Goal: Check status: Check status

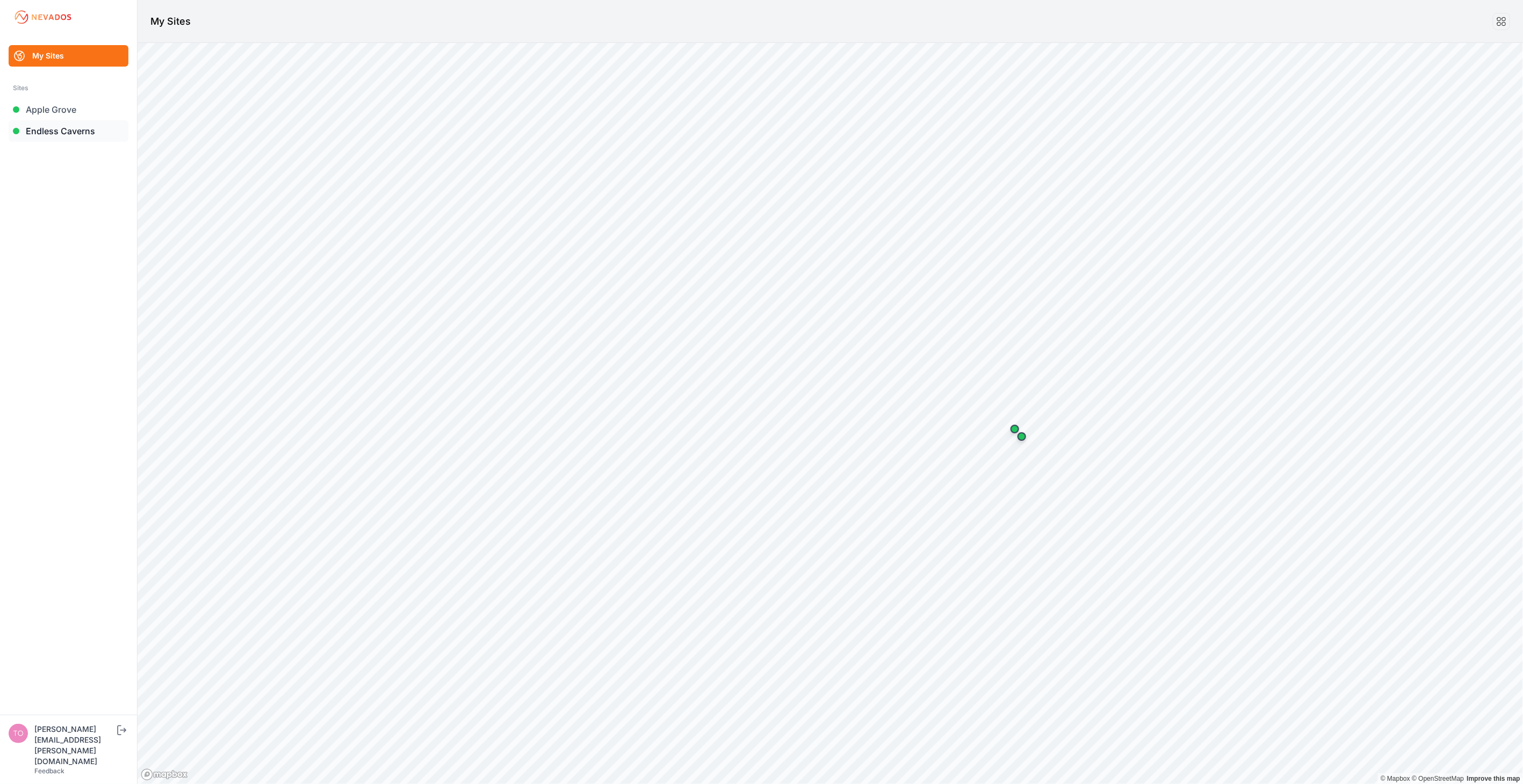
click at [70, 131] on link "Endless Caverns" at bounding box center [69, 131] width 120 height 22
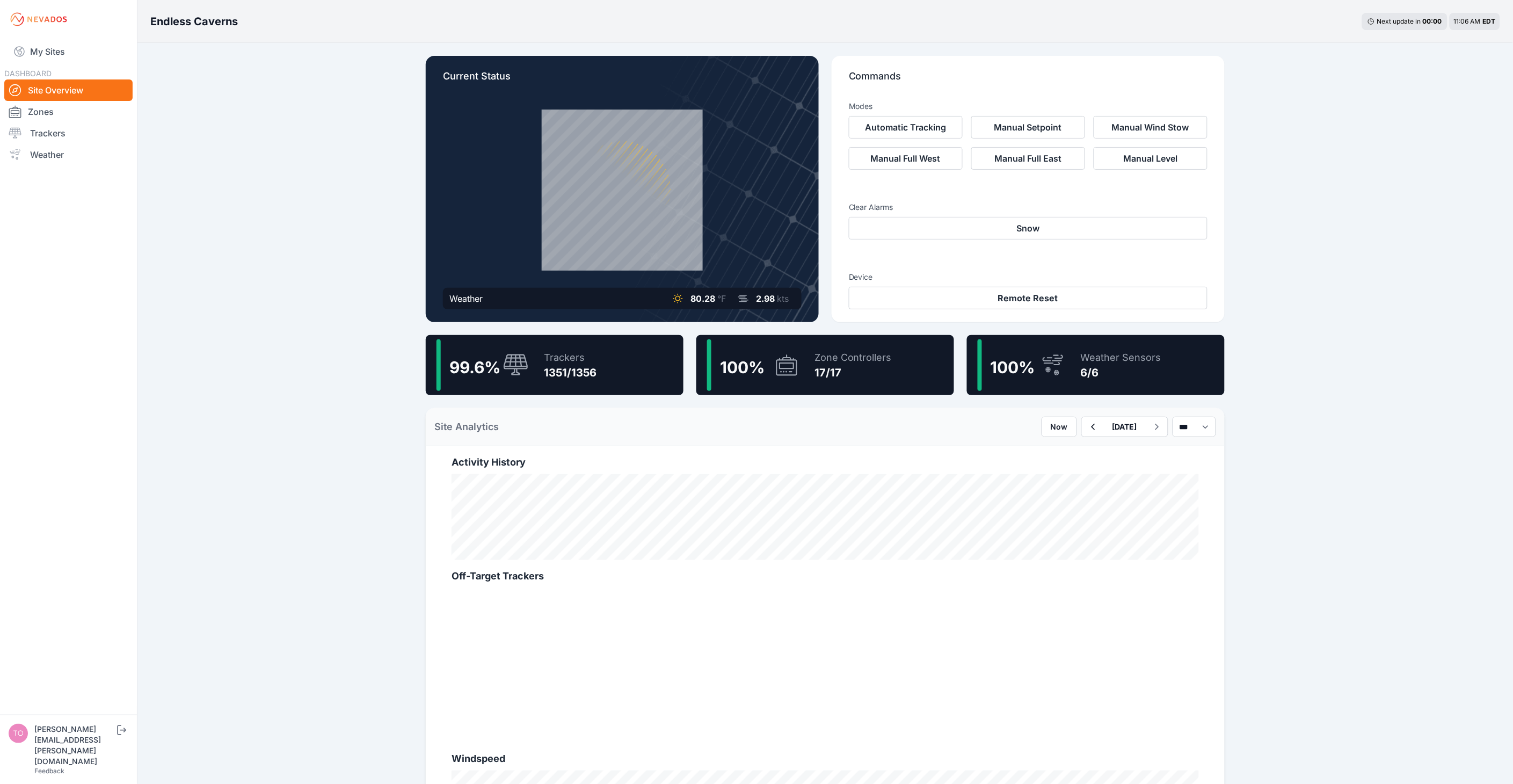
click at [329, 179] on div "Endless Caverns Next update in 00 : 00 11:06 AM EDT Current Status Weather 80.2…" at bounding box center [756, 594] width 1513 height 1188
click at [34, 132] on link "Trackers" at bounding box center [68, 133] width 128 height 22
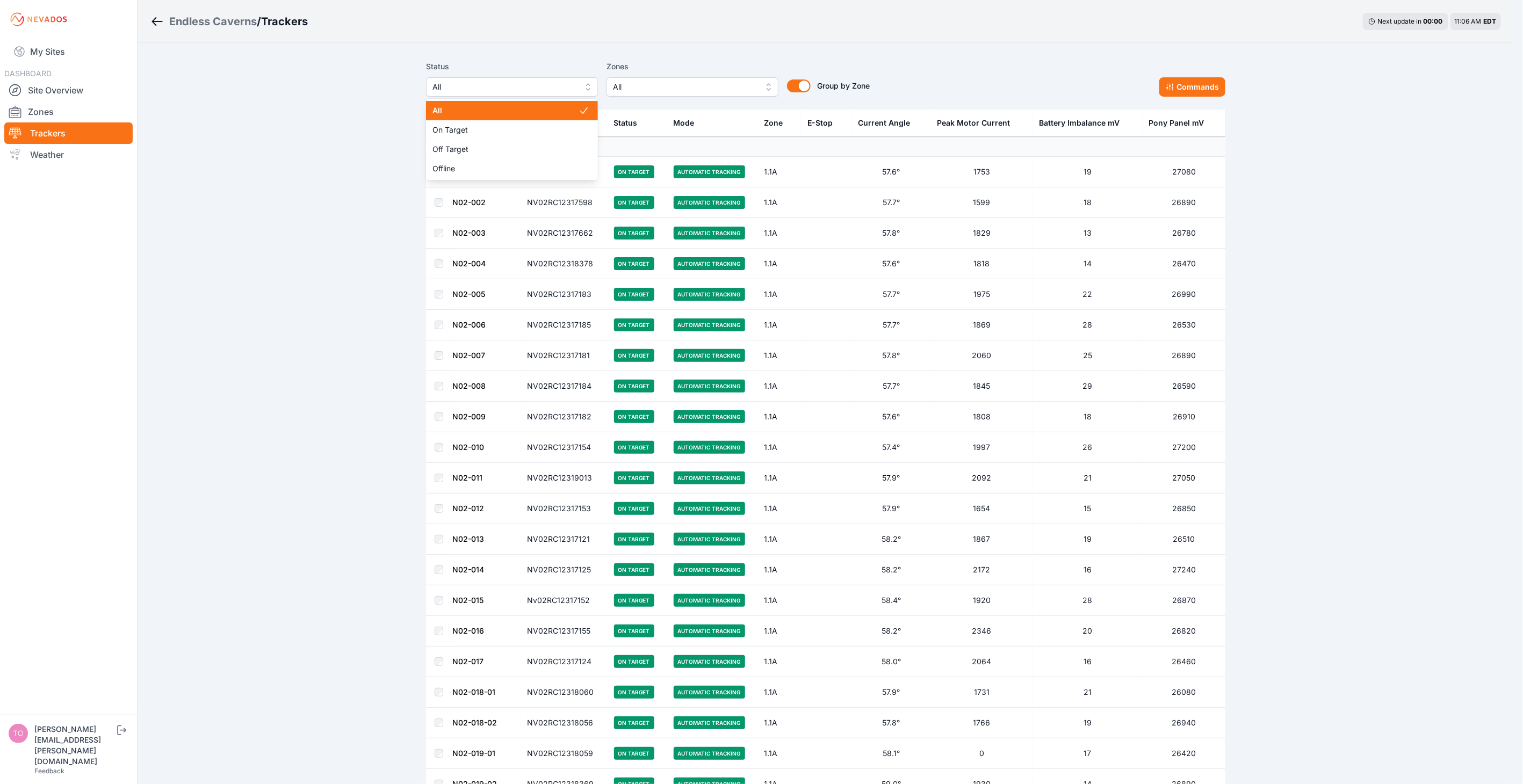
click at [486, 81] on span "All" at bounding box center [504, 87] width 144 height 13
click at [485, 143] on div "Off Target" at bounding box center [511, 149] width 172 height 19
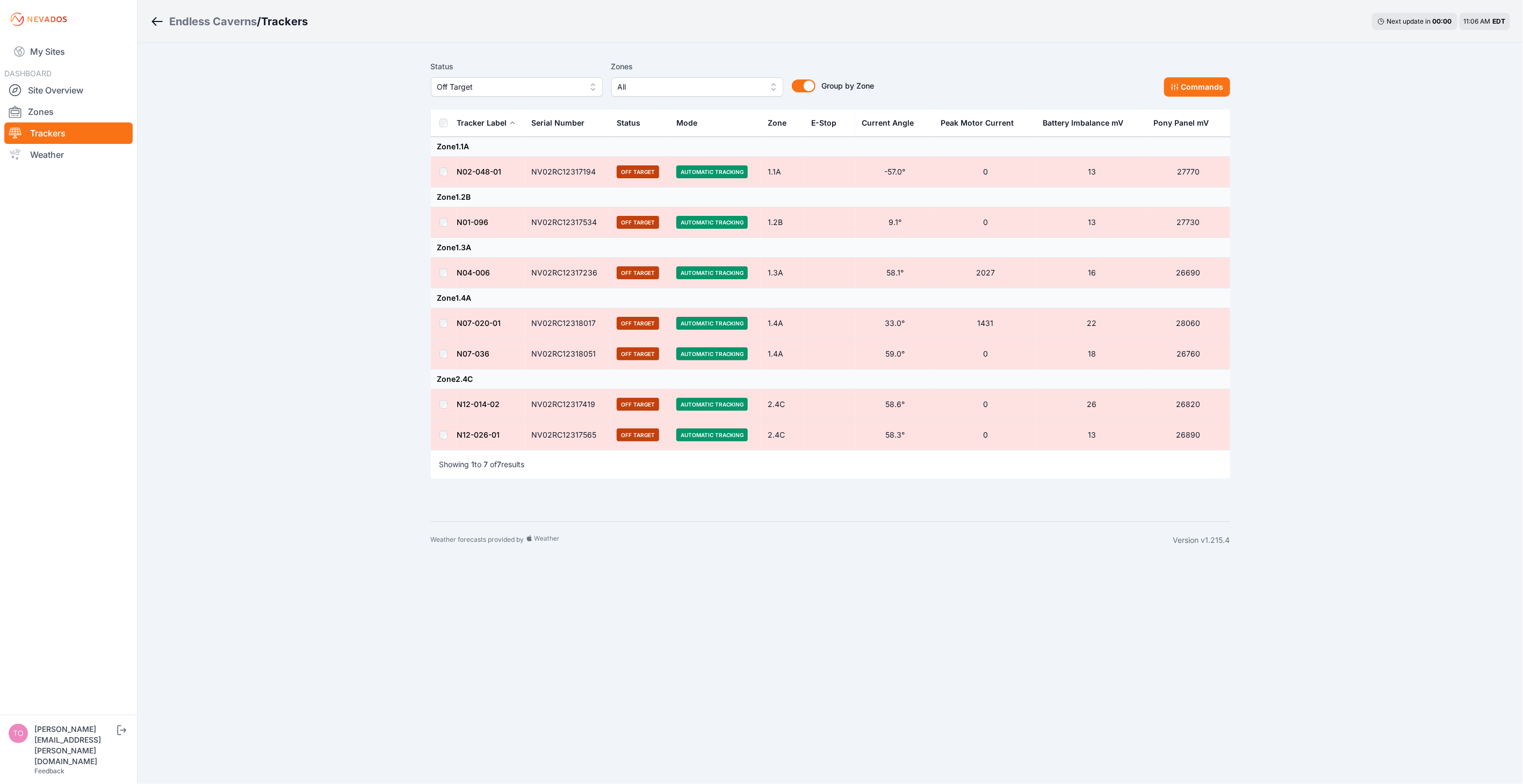
click at [263, 288] on div "Endless Caverns / Trackers Next update in 00 : 00 11:06 AM EDT Status Off Targe…" at bounding box center [761, 279] width 1523 height 559
click at [35, 57] on link "My Sites" at bounding box center [68, 52] width 128 height 26
